Goal: Communication & Community: Answer question/provide support

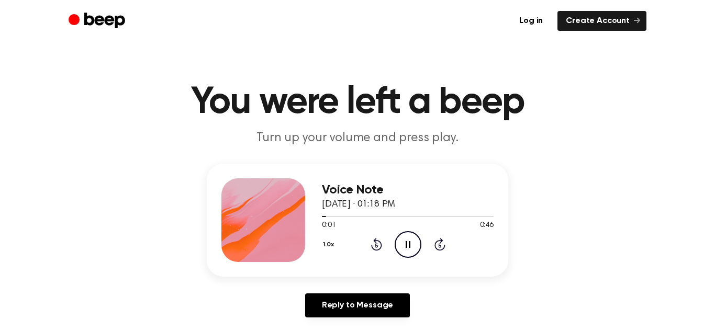
click at [406, 248] on icon "Pause Audio" at bounding box center [407, 244] width 27 height 27
click at [375, 108] on h1 "You were left a beep" at bounding box center [357, 103] width 536 height 38
click at [411, 236] on icon "Play Audio" at bounding box center [407, 244] width 27 height 27
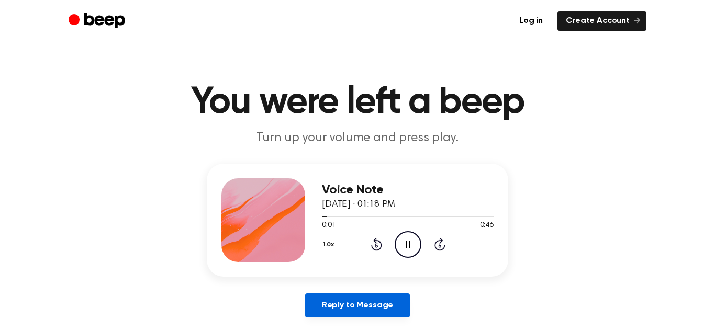
click at [381, 304] on link "Reply to Message" at bounding box center [357, 305] width 105 height 24
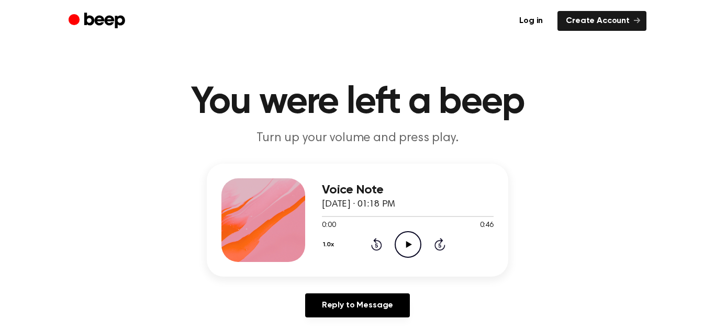
click at [404, 240] on icon "Play Audio" at bounding box center [407, 244] width 27 height 27
click at [409, 247] on icon at bounding box center [407, 244] width 5 height 7
click at [404, 249] on icon "Play Audio" at bounding box center [407, 244] width 27 height 27
click at [606, 18] on link "Create Account" at bounding box center [601, 21] width 89 height 20
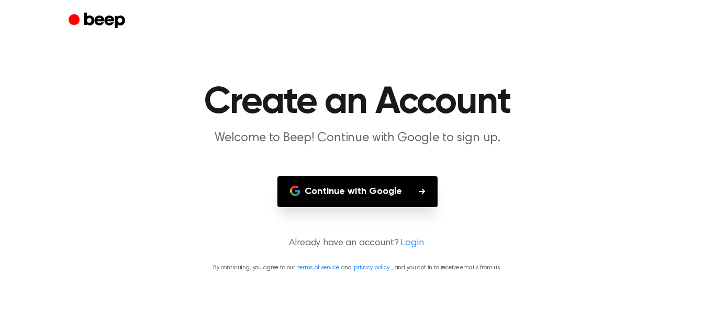
click at [405, 192] on button "Continue with Google" at bounding box center [357, 191] width 160 height 31
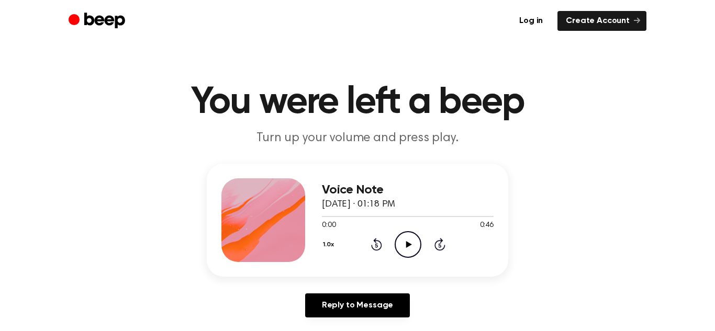
click at [405, 253] on icon "Play Audio" at bounding box center [407, 244] width 27 height 27
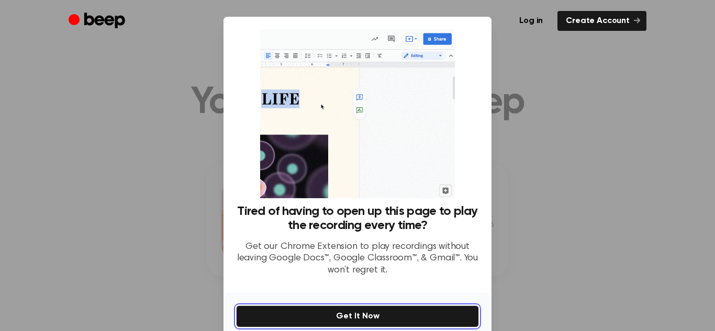
click at [457, 312] on button "Get It Now" at bounding box center [357, 317] width 243 height 22
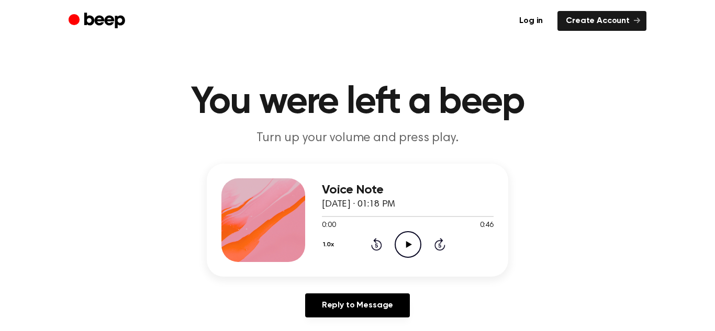
click at [408, 245] on icon at bounding box center [408, 244] width 6 height 7
click at [468, 308] on div "Reply to Message" at bounding box center [357, 309] width 301 height 32
